Goal: Transaction & Acquisition: Download file/media

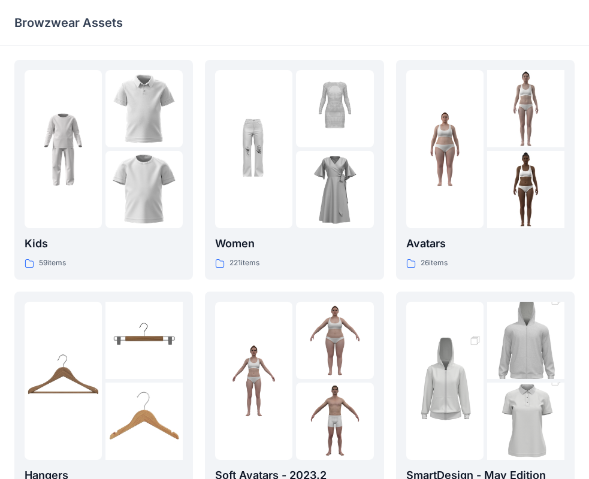
click at [21, 16] on p "Browzwear Assets" at bounding box center [68, 22] width 108 height 17
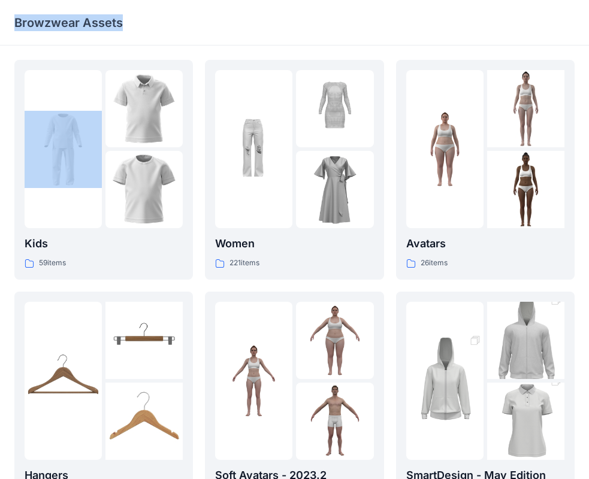
click at [21, 16] on p "Browzwear Assets" at bounding box center [68, 22] width 108 height 17
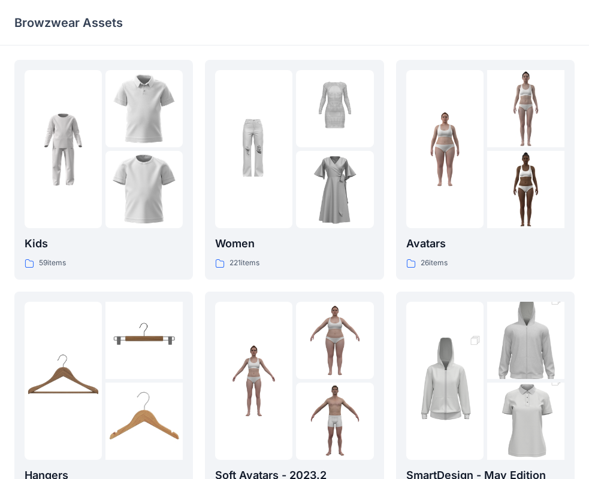
click at [583, 57] on div "Kids 59 items Hangers 6 items Meshcapade Animated Avatars 8 items Women 221 ite…" at bounding box center [294, 411] width 589 height 731
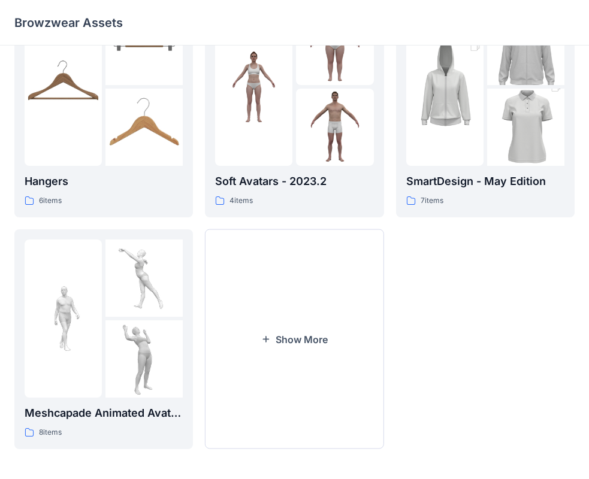
scroll to position [298, 0]
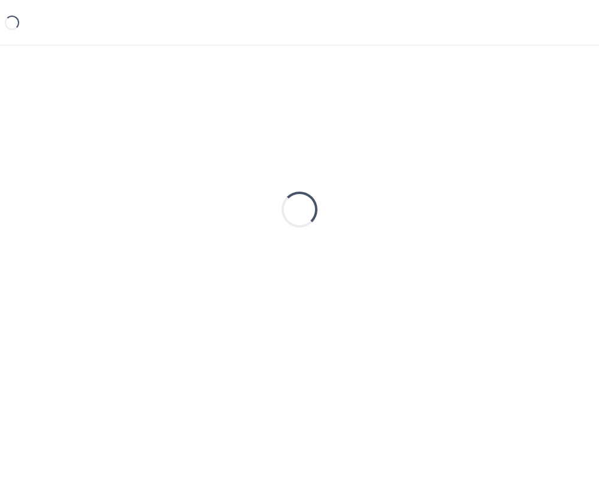
click at [16, 48] on div "Loading..." at bounding box center [299, 243] width 599 height 395
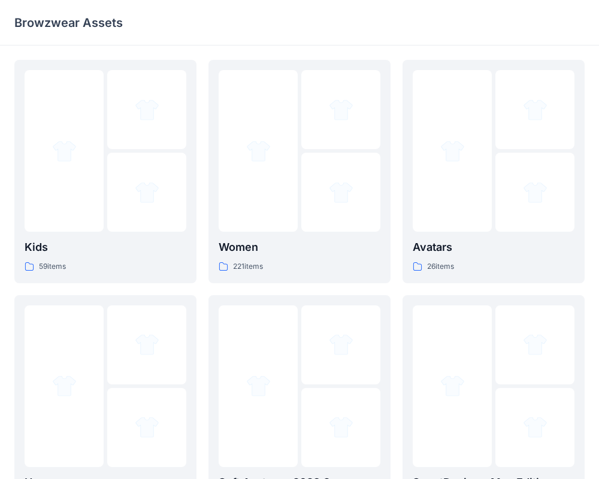
drag, startPoint x: 0, startPoint y: 0, endPoint x: 15, endPoint y: 50, distance: 51.9
click at [16, 49] on div "Kids 59 items Hangers 6 items Meshcapade Animated Avatars 8 items Women 221 ite…" at bounding box center [299, 416] width 599 height 741
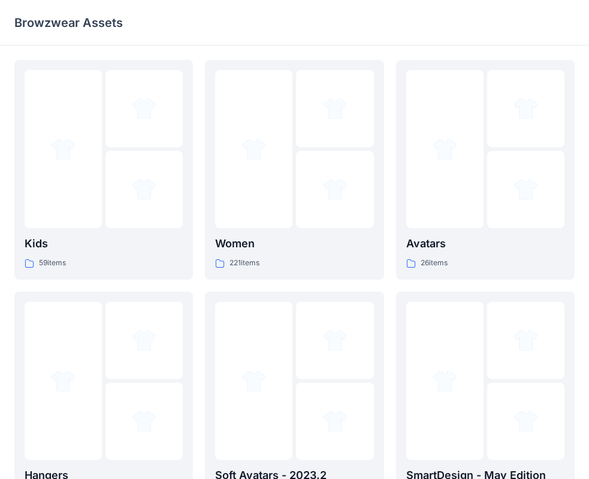
click at [15, 50] on div "Kids 59 items Hangers 6 items Meshcapade Animated Avatars 8 items Women 221 ite…" at bounding box center [294, 411] width 589 height 731
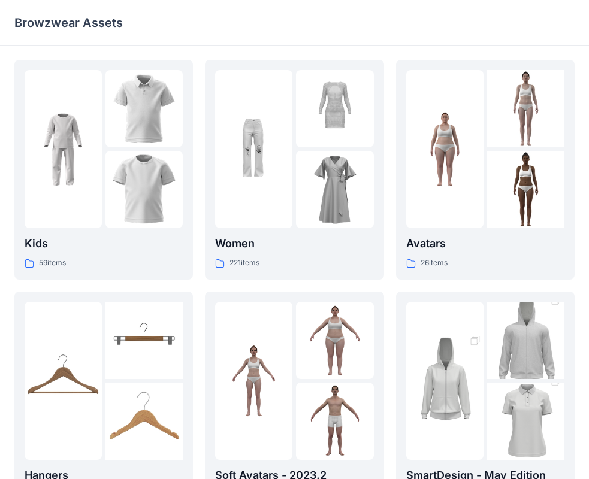
drag, startPoint x: 61, startPoint y: 20, endPoint x: 56, endPoint y: 5, distance: 15.2
click at [61, 19] on p "Browzwear Assets" at bounding box center [68, 22] width 108 height 17
drag, startPoint x: 55, startPoint y: 0, endPoint x: 198, endPoint y: 12, distance: 143.6
click at [198, 12] on div "Browzwear Assets" at bounding box center [294, 23] width 589 height 46
click at [456, 184] on img at bounding box center [444, 149] width 77 height 77
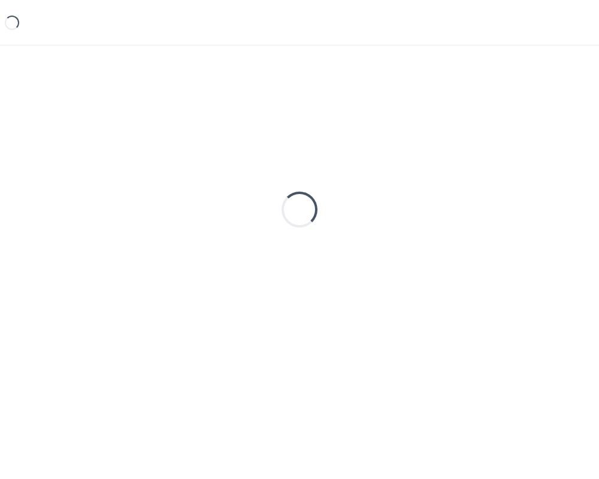
click at [456, 184] on div "Loading..." at bounding box center [299, 209] width 570 height 299
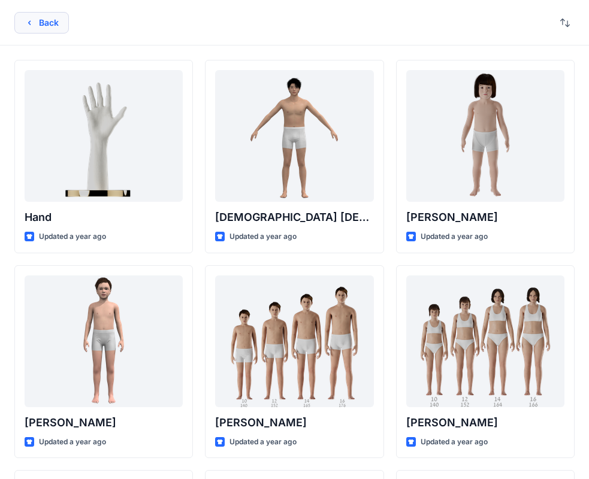
click at [44, 27] on button "Back" at bounding box center [41, 23] width 54 height 22
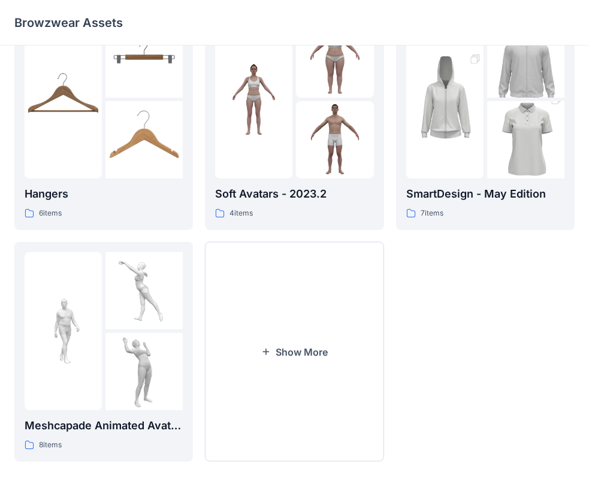
scroll to position [298, 0]
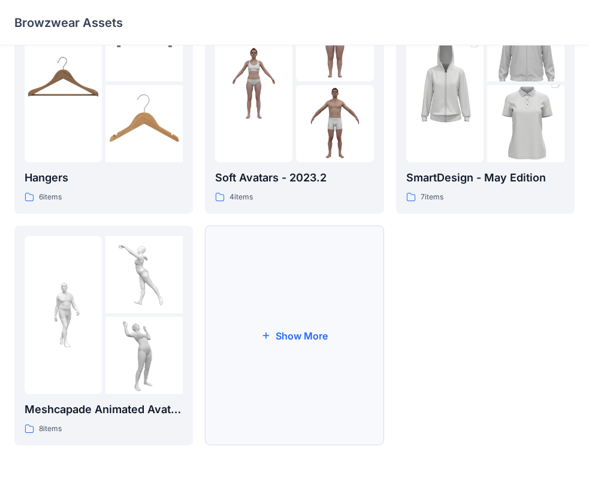
click at [292, 268] on button "Show More" at bounding box center [294, 336] width 178 height 220
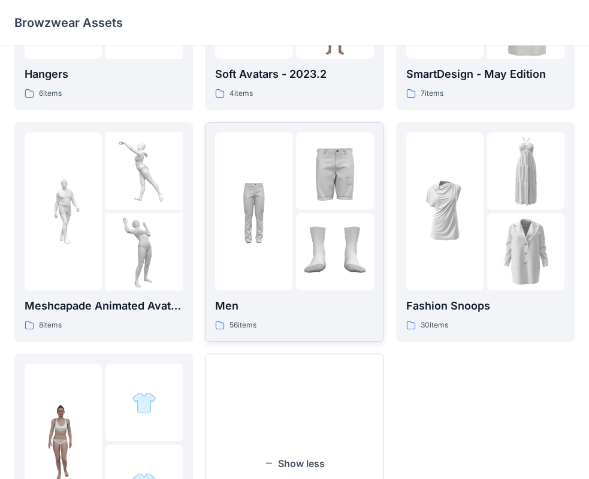
scroll to position [417, 0]
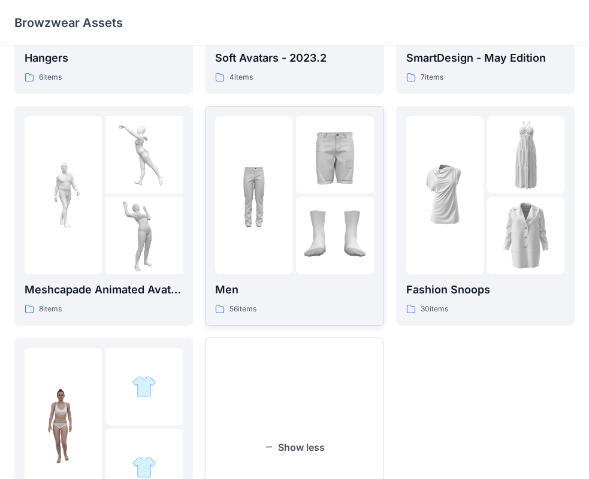
click at [272, 240] on div at bounding box center [253, 195] width 77 height 158
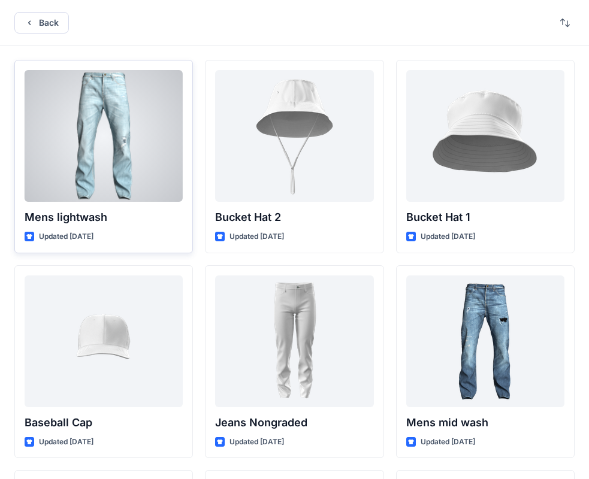
click at [110, 166] on div at bounding box center [104, 136] width 158 height 132
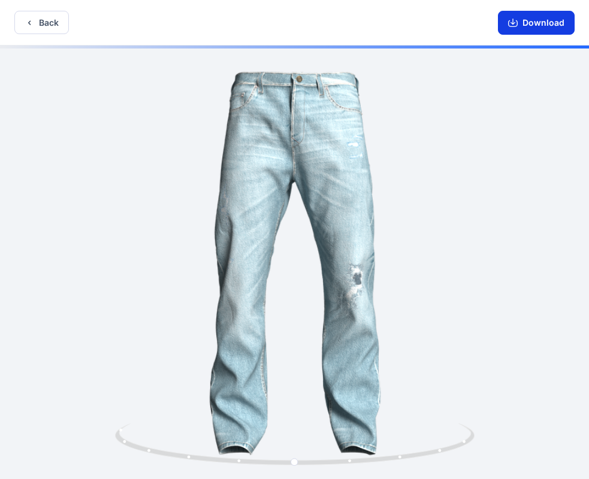
click at [533, 26] on button "Download" at bounding box center [536, 23] width 77 height 24
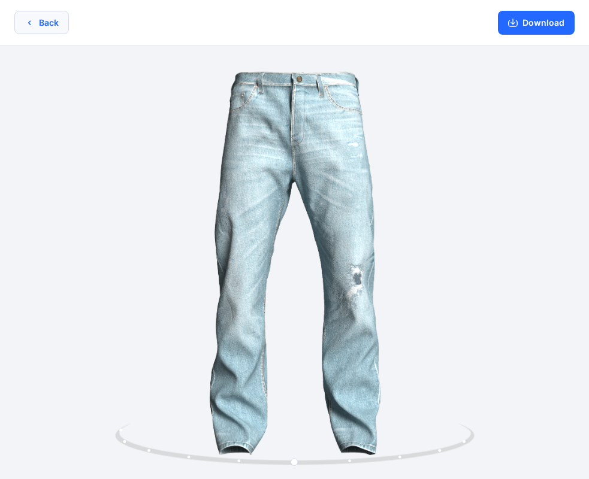
click at [39, 26] on button "Back" at bounding box center [41, 22] width 54 height 23
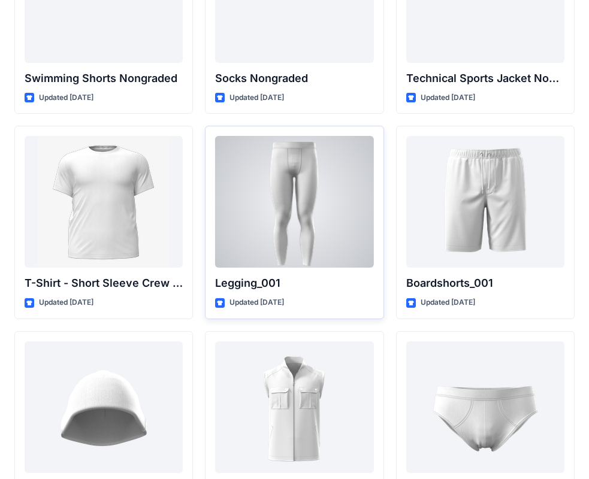
scroll to position [1986, 0]
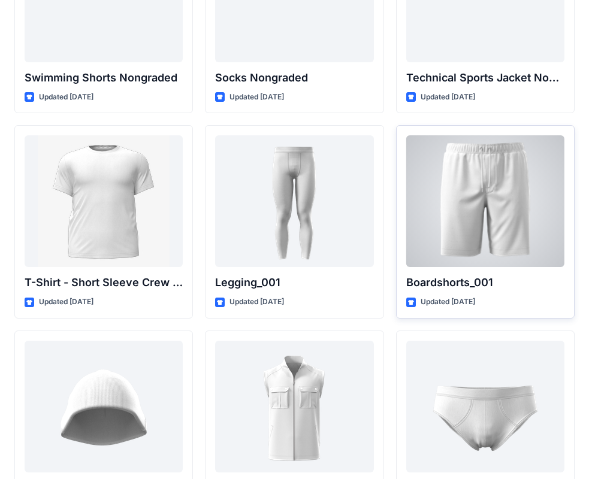
click at [476, 219] on div at bounding box center [485, 201] width 158 height 132
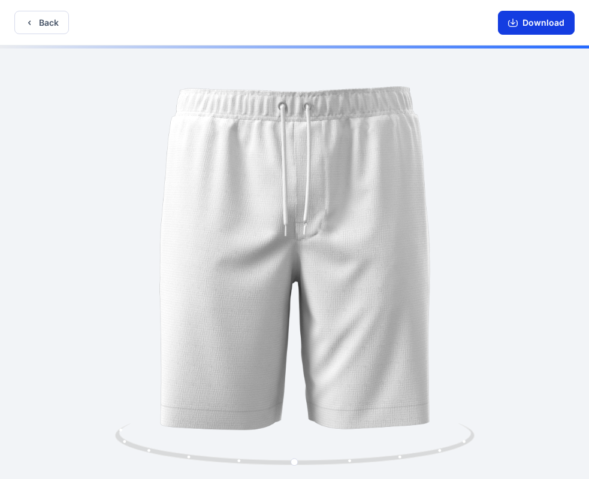
click at [531, 24] on button "Download" at bounding box center [536, 23] width 77 height 24
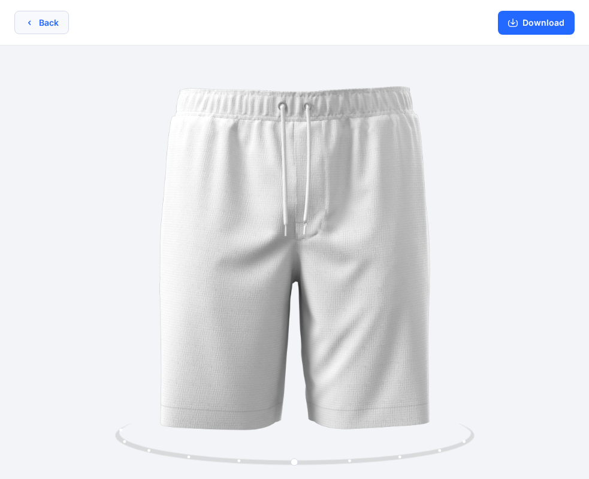
click at [45, 27] on button "Back" at bounding box center [41, 22] width 54 height 23
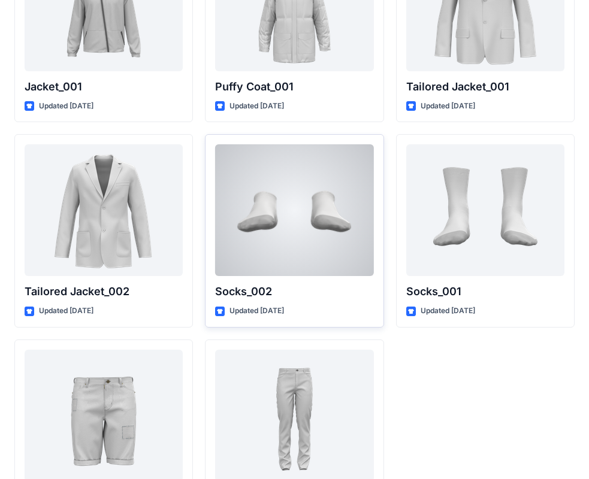
scroll to position [3481, 0]
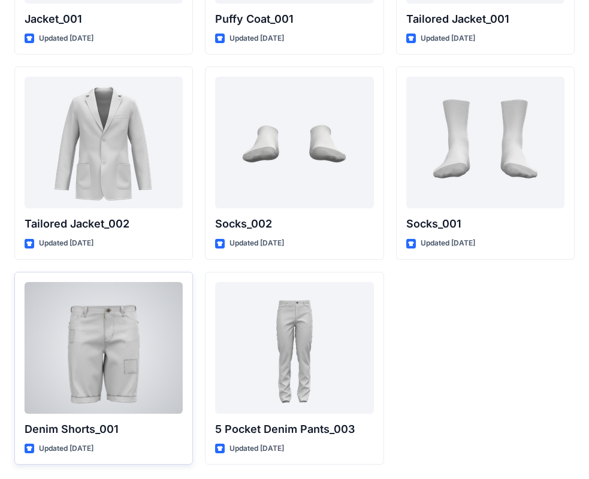
click at [95, 338] on div at bounding box center [104, 348] width 158 height 132
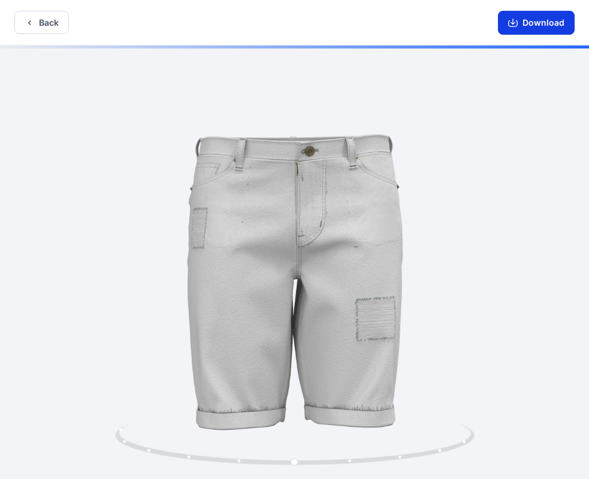
click at [526, 29] on button "Download" at bounding box center [536, 23] width 77 height 24
